Goal: Task Accomplishment & Management: Manage account settings

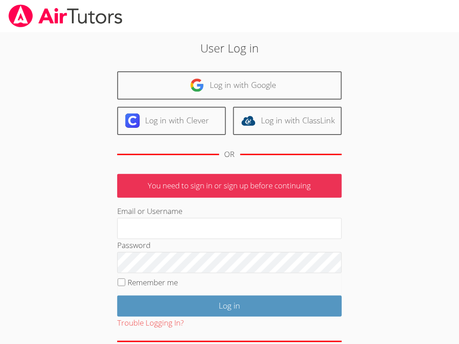
type input "pena.nancy_ruth@yahoo.com"
click at [136, 283] on label "Remember me" at bounding box center [152, 282] width 50 height 10
click at [125, 283] on input "Remember me" at bounding box center [122, 283] width 8 height 8
checkbox input "true"
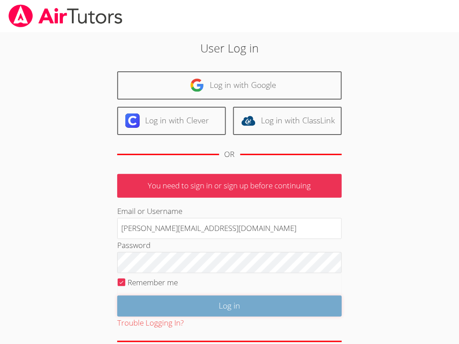
click at [143, 302] on input "Log in" at bounding box center [229, 306] width 224 height 21
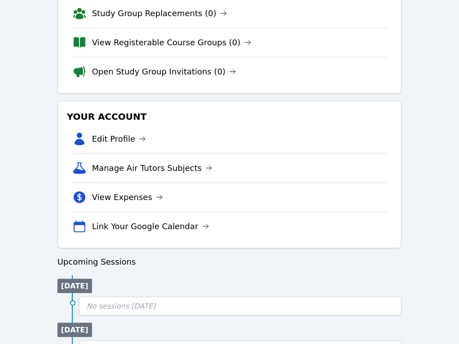
scroll to position [197, 0]
